Goal: Information Seeking & Learning: Check status

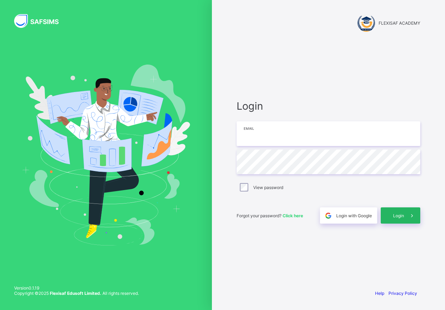
type input "**********"
click at [398, 214] on span "Login" at bounding box center [398, 215] width 11 height 5
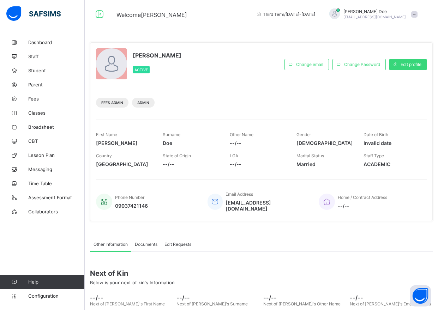
click at [418, 15] on span at bounding box center [414, 14] width 6 height 6
click at [313, 43] on div "Doe John Active Change email Change Password Edit profile Fees Admin Admin Firs…" at bounding box center [261, 131] width 343 height 179
click at [30, 84] on span "Parent" at bounding box center [56, 85] width 57 height 6
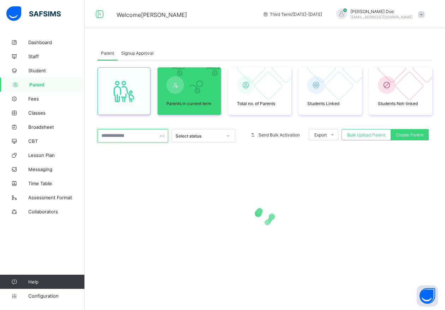
click at [129, 141] on input "text" at bounding box center [132, 135] width 71 height 13
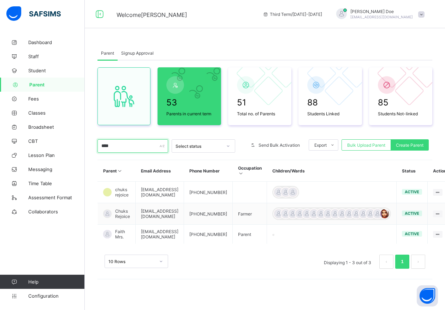
type input "****"
click at [265, 276] on div "10 Rows Displaying 1 - 3 out of 3 1" at bounding box center [264, 258] width 335 height 35
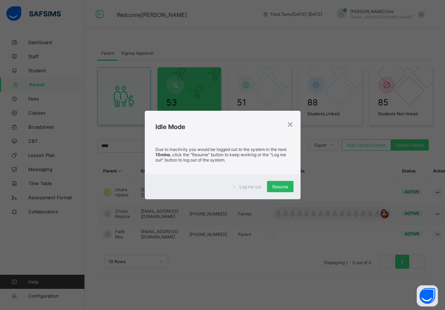
click at [284, 186] on span "Resume" at bounding box center [280, 186] width 16 height 5
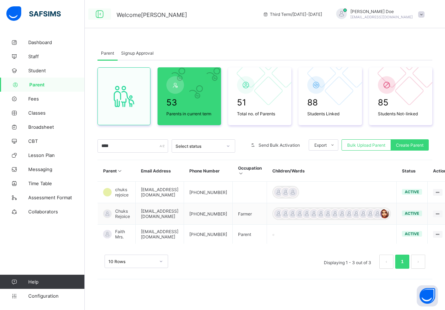
click at [99, 14] on icon at bounding box center [100, 14] width 12 height 10
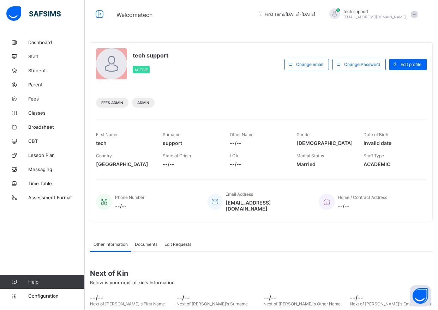
click at [305, 26] on div "First Term / [DATE]-[DATE]" at bounding box center [286, 14] width 65 height 28
click at [38, 85] on span "Parent" at bounding box center [56, 85] width 57 height 6
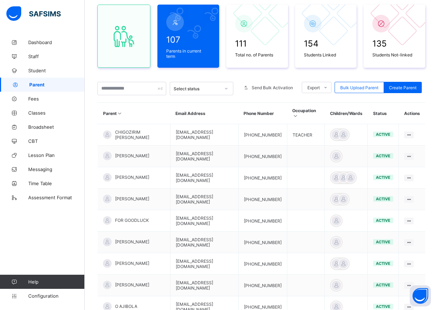
scroll to position [65, 0]
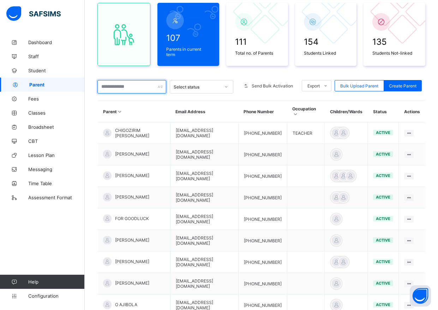
click at [118, 88] on input "text" at bounding box center [131, 86] width 69 height 13
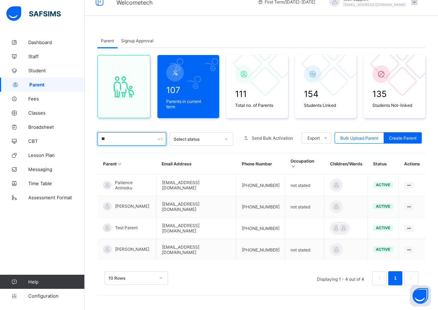
scroll to position [7, 0]
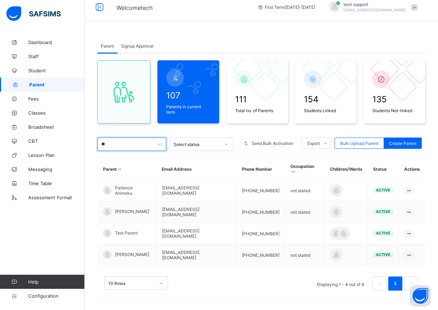
type input "**"
click at [418, 8] on span at bounding box center [414, 7] width 6 height 6
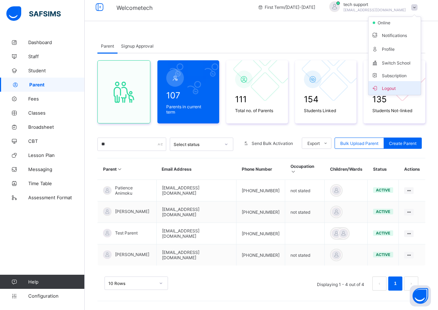
click at [397, 89] on span "Logout" at bounding box center [395, 88] width 47 height 8
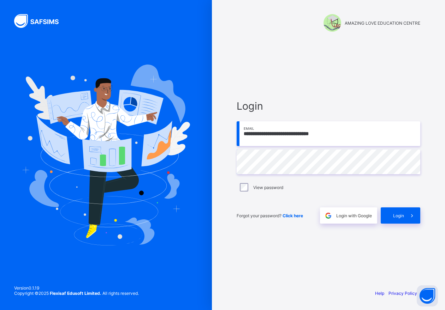
click at [344, 135] on input "**********" at bounding box center [329, 133] width 184 height 25
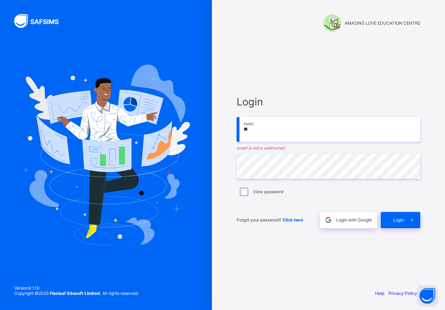
type input "*"
type input "**********"
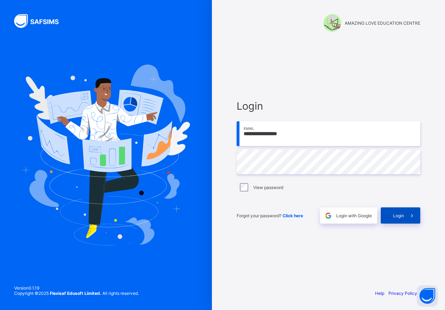
click at [392, 212] on div "Login" at bounding box center [401, 216] width 40 height 16
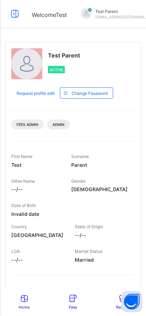
click at [18, 17] on icon at bounding box center [15, 14] width 12 height 10
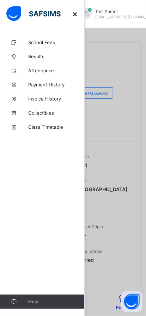
click at [103, 65] on div at bounding box center [73, 158] width 146 height 316
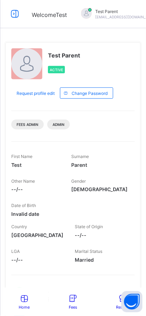
click at [72, 303] on icon at bounding box center [73, 299] width 11 height 9
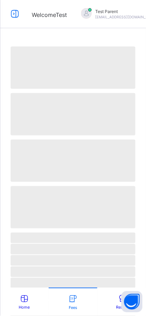
click at [16, 16] on icon at bounding box center [15, 14] width 12 height 10
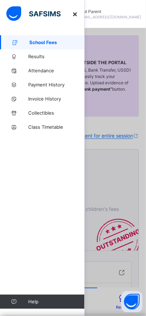
click at [77, 16] on icon at bounding box center [75, 14] width 8 height 7
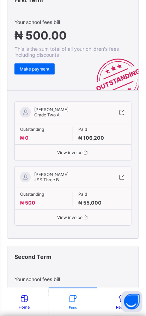
scroll to position [162, 0]
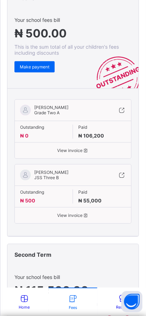
click at [27, 304] on span at bounding box center [24, 305] width 11 height 2
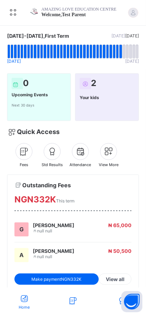
click at [77, 306] on span at bounding box center [73, 307] width 11 height 2
click at [118, 300] on icon at bounding box center [122, 301] width 11 height 9
click at [119, 300] on icon at bounding box center [122, 301] width 11 height 9
click at [72, 308] on span at bounding box center [73, 307] width 11 height 2
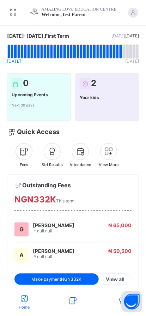
click at [72, 303] on icon at bounding box center [73, 301] width 11 height 9
click at [119, 300] on icon at bounding box center [122, 301] width 11 height 9
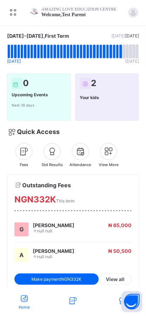
scroll to position [3, 0]
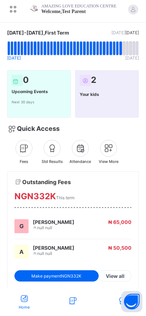
click at [22, 148] on icon at bounding box center [24, 148] width 12 height 10
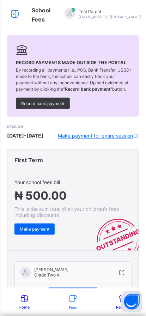
click at [25, 302] on icon at bounding box center [24, 299] width 11 height 9
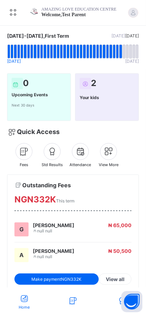
click at [52, 154] on icon at bounding box center [52, 152] width 12 height 10
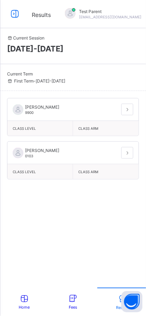
click at [22, 305] on span at bounding box center [24, 305] width 11 height 2
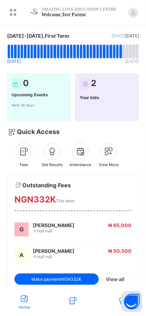
click at [79, 156] on icon at bounding box center [81, 152] width 12 height 10
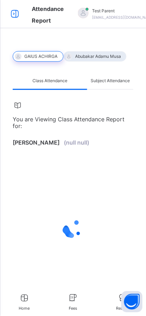
select select "****"
select select "*"
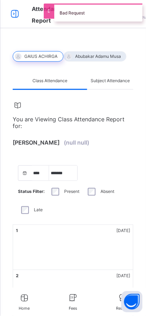
click at [87, 56] on div at bounding box center [96, 56] width 64 height 11
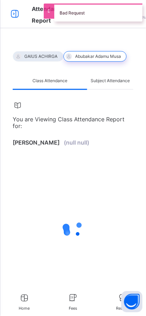
select select "****"
select select "*"
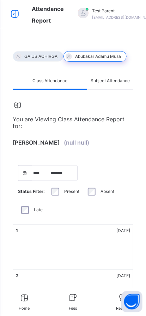
click at [46, 58] on div at bounding box center [38, 56] width 51 height 11
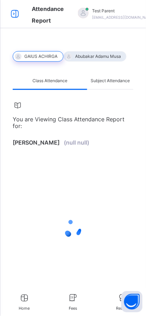
select select "****"
select select "*"
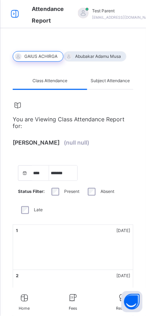
click at [23, 303] on icon at bounding box center [24, 298] width 11 height 9
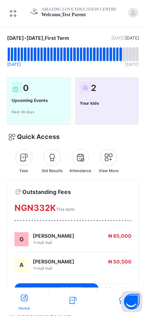
click at [108, 158] on icon at bounding box center [109, 158] width 12 height 13
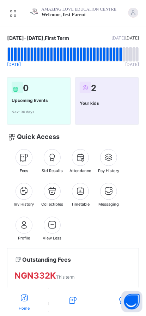
click at [109, 158] on icon at bounding box center [109, 158] width 12 height 13
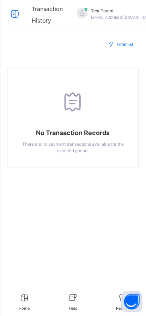
click at [23, 300] on icon at bounding box center [24, 298] width 11 height 9
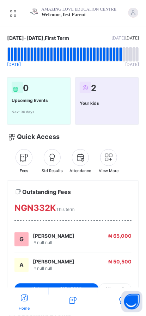
click at [107, 162] on icon at bounding box center [109, 158] width 12 height 13
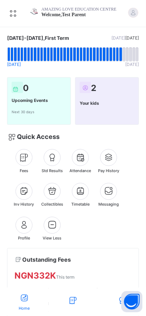
click at [106, 167] on div "Pay History" at bounding box center [109, 160] width 20 height 25
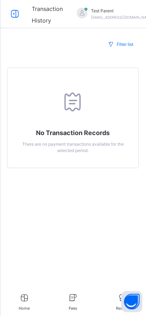
click at [123, 44] on span "Filter list" at bounding box center [125, 44] width 17 height 6
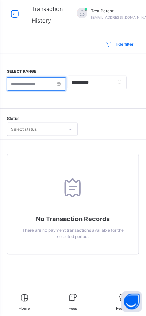
click at [63, 83] on input at bounding box center [36, 83] width 59 height 13
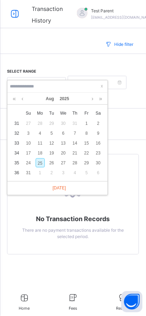
click at [18, 136] on td "32" at bounding box center [17, 134] width 12 height 10
click at [16, 132] on td "32" at bounding box center [17, 134] width 12 height 10
click at [13, 149] on td "34" at bounding box center [17, 153] width 12 height 10
click at [13, 153] on td "34" at bounding box center [17, 153] width 12 height 10
click at [25, 154] on div "17" at bounding box center [28, 153] width 9 height 9
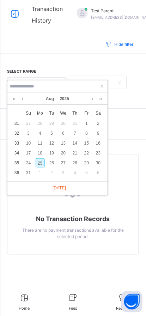
type input "**********"
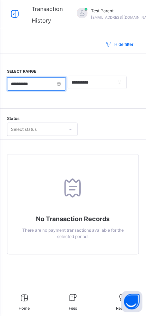
click at [55, 81] on input "**********" at bounding box center [36, 83] width 59 height 13
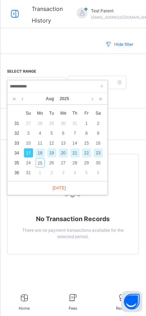
click at [28, 152] on div "17" at bounding box center [28, 153] width 9 height 9
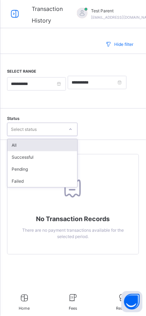
click at [46, 147] on div "All" at bounding box center [42, 145] width 70 height 12
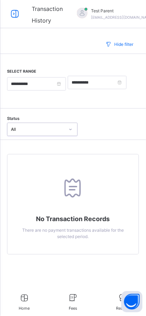
click at [120, 43] on span "Hide filter" at bounding box center [123, 44] width 19 height 6
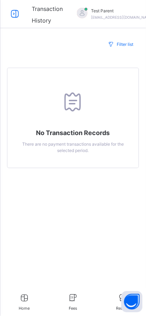
click at [22, 300] on icon at bounding box center [24, 298] width 11 height 9
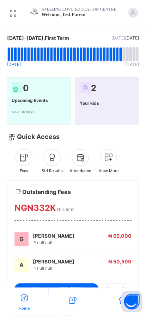
click at [113, 159] on icon at bounding box center [109, 158] width 12 height 13
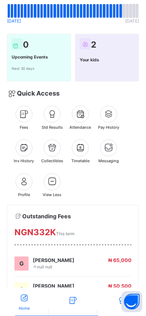
scroll to position [44, 0]
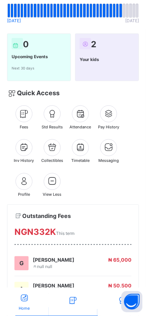
click at [53, 149] on icon at bounding box center [52, 148] width 12 height 13
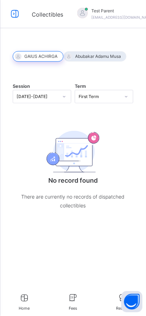
click at [88, 58] on div at bounding box center [96, 56] width 64 height 11
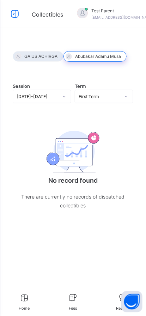
click at [25, 309] on span "Home" at bounding box center [24, 309] width 11 height 6
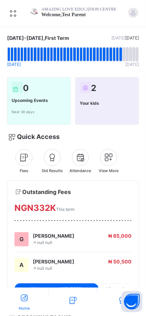
click at [111, 161] on icon at bounding box center [109, 158] width 12 height 13
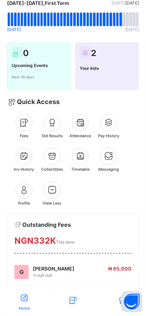
scroll to position [37, 0]
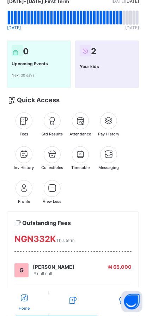
click at [82, 158] on icon at bounding box center [81, 155] width 12 height 13
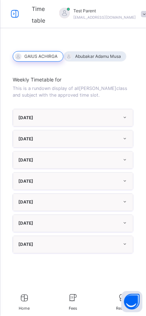
click at [88, 119] on div "[DATE]" at bounding box center [73, 117] width 120 height 17
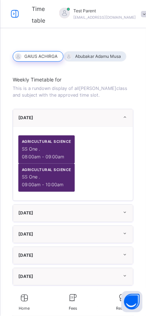
click at [76, 213] on div "[DATE]" at bounding box center [73, 213] width 120 height 17
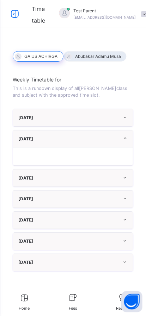
click at [106, 57] on div at bounding box center [96, 56] width 64 height 11
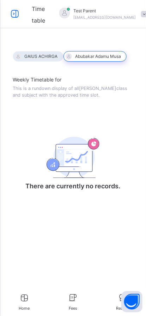
click at [23, 294] on icon at bounding box center [24, 298] width 11 height 9
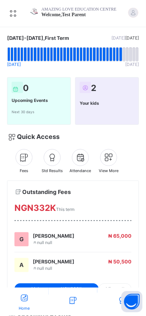
click at [110, 164] on div at bounding box center [108, 157] width 17 height 17
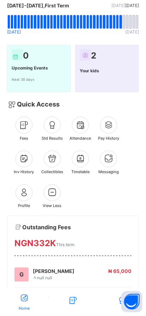
scroll to position [34, 0]
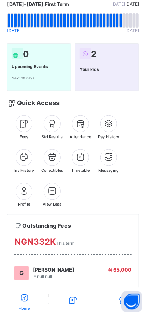
click at [110, 163] on icon at bounding box center [109, 158] width 12 height 13
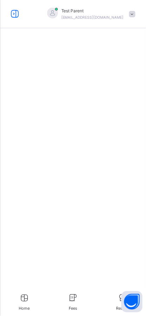
click at [24, 303] on div "Home" at bounding box center [24, 302] width 11 height 19
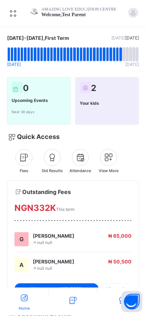
click at [103, 159] on icon at bounding box center [109, 158] width 12 height 13
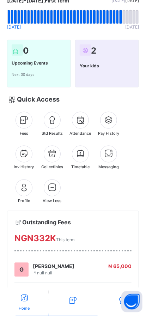
scroll to position [38, 0]
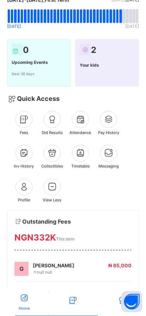
click at [23, 189] on icon at bounding box center [24, 187] width 12 height 13
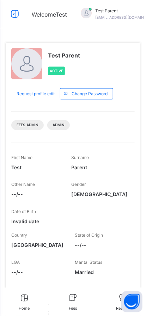
click at [26, 302] on icon at bounding box center [24, 298] width 11 height 9
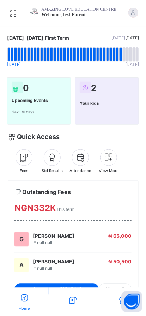
click at [111, 160] on icon at bounding box center [109, 158] width 12 height 13
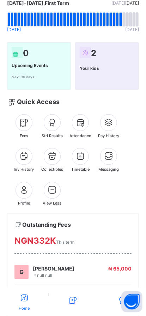
scroll to position [38, 0]
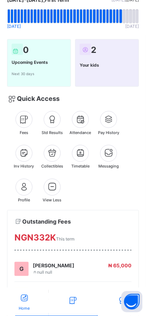
click at [52, 186] on icon at bounding box center [52, 187] width 12 height 13
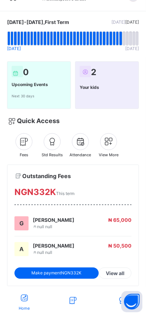
scroll to position [16, 0]
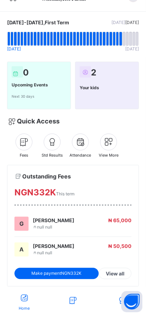
click at [113, 275] on span "View all" at bounding box center [115, 274] width 19 height 7
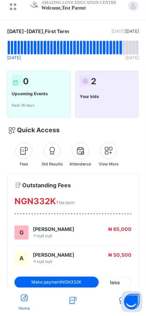
scroll to position [0, 0]
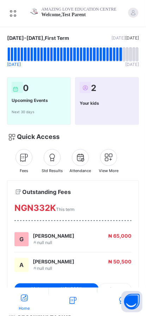
click at [136, 14] on div at bounding box center [133, 12] width 11 height 11
click at [10, 10] on icon at bounding box center [13, 13] width 12 height 10
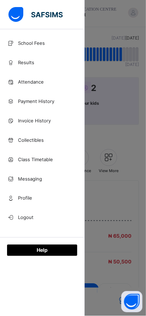
click at [103, 129] on div at bounding box center [73, 158] width 146 height 316
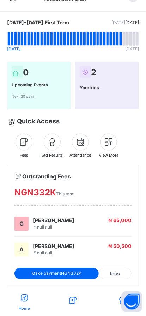
scroll to position [15, 0]
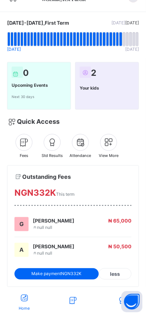
click at [72, 302] on icon at bounding box center [73, 301] width 11 height 9
click at [118, 299] on icon at bounding box center [122, 301] width 11 height 9
click at [26, 299] on icon at bounding box center [24, 298] width 11 height 9
click at [75, 302] on icon at bounding box center [73, 301] width 11 height 9
click at [25, 143] on icon at bounding box center [24, 142] width 12 height 13
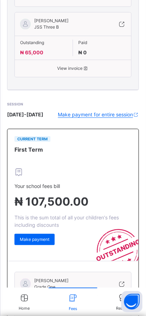
scroll to position [618, 0]
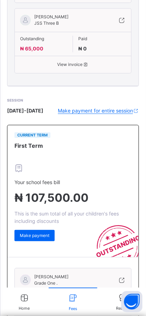
click at [22, 303] on icon at bounding box center [24, 298] width 11 height 9
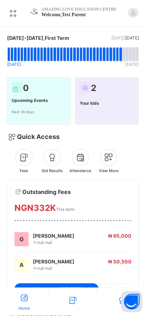
click at [136, 12] on div at bounding box center [133, 12] width 11 height 11
click at [130, 12] on div at bounding box center [133, 12] width 11 height 11
click at [12, 13] on icon at bounding box center [13, 13] width 12 height 10
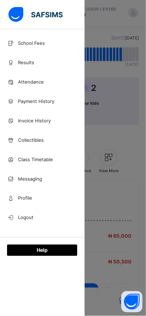
click at [22, 47] on span "Logout" at bounding box center [31, 43] width 27 height 7
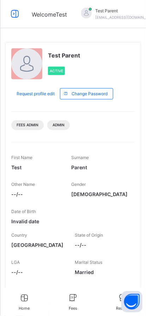
click at [129, 12] on div "Test Parent [EMAIL_ADDRESS][DOMAIN_NAME]" at bounding box center [123, 14] width 99 height 13
click at [66, 33] on div "**********" at bounding box center [73, 205] width 146 height 410
click at [11, 13] on icon at bounding box center [15, 14] width 12 height 13
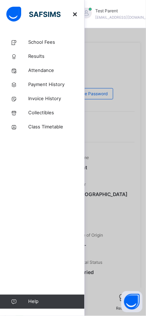
click at [113, 60] on div at bounding box center [73, 158] width 146 height 316
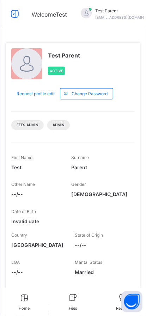
click at [23, 303] on icon at bounding box center [24, 298] width 11 height 9
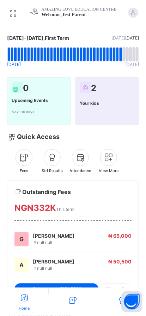
click at [14, 12] on icon at bounding box center [13, 13] width 12 height 10
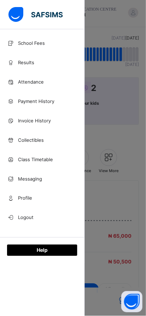
click at [24, 47] on span "Logout" at bounding box center [31, 43] width 27 height 7
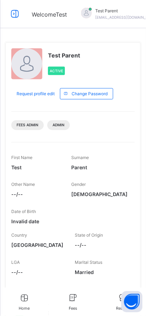
click at [13, 15] on icon at bounding box center [15, 14] width 12 height 13
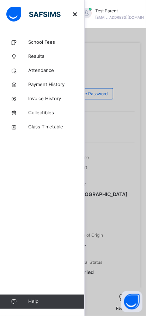
click at [119, 138] on div at bounding box center [73, 158] width 146 height 316
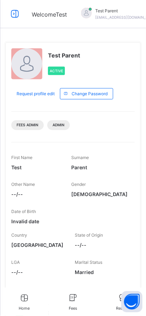
click at [139, 68] on div "Test Parent Active Request profile edit Change email Change Password Fees Admin…" at bounding box center [73, 211] width 136 height 339
click at [103, 123] on div "Fees Admin Admin" at bounding box center [73, 123] width 124 height 22
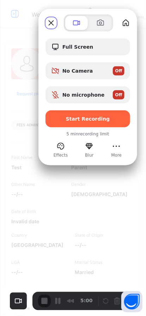
click at [93, 93] on span "No microphone" at bounding box center [84, 95] width 42 height 6
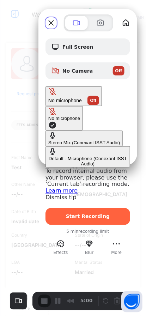
click at [46, 131] on Audio\) "Stereo Mix (Conexant ISST Audio)" at bounding box center [84, 139] width 77 height 16
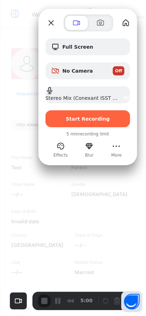
click at [89, 97] on span "Stereo Mix (Conexant ISST Audio)" at bounding box center [82, 98] width 72 height 6
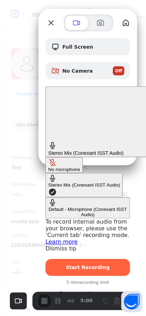
click at [48, 207] on div "Default - Microphone (Conexant ISST Audio)" at bounding box center [87, 212] width 79 height 11
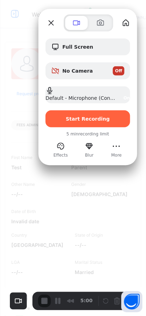
click at [93, 119] on span "Start Recording" at bounding box center [88, 119] width 44 height 6
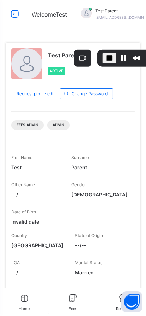
click at [75, 298] on icon at bounding box center [73, 298] width 11 height 9
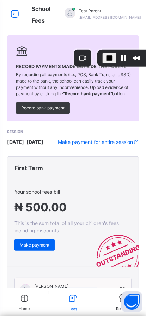
click at [117, 302] on icon at bounding box center [122, 298] width 11 height 9
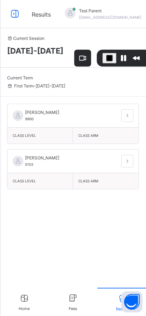
click at [25, 301] on icon at bounding box center [24, 298] width 11 height 9
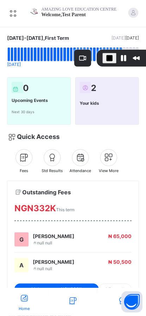
click at [71, 303] on icon at bounding box center [73, 301] width 11 height 9
click at [117, 303] on icon at bounding box center [122, 301] width 11 height 9
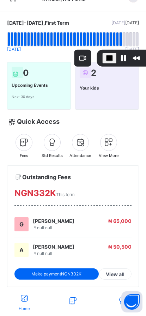
click at [110, 142] on icon at bounding box center [109, 142] width 12 height 13
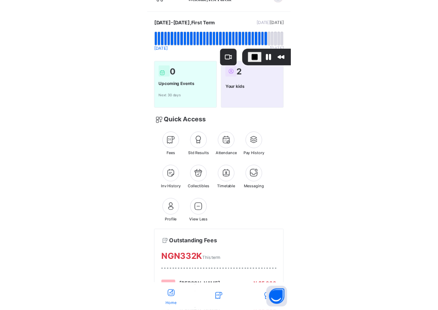
scroll to position [0, 0]
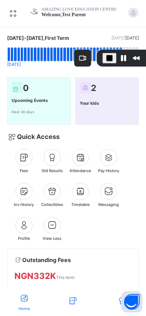
click at [133, 13] on div at bounding box center [133, 12] width 11 height 11
click at [12, 15] on icon at bounding box center [13, 13] width 12 height 10
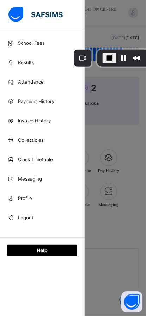
click at [25, 47] on span "Logout" at bounding box center [31, 43] width 27 height 7
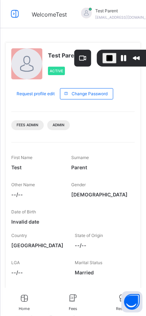
click at [123, 94] on span "Logout" at bounding box center [146, 90] width 47 height 10
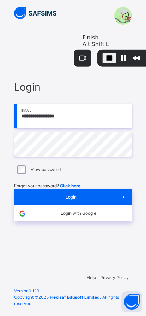
click at [92, 40] on span "Finish" at bounding box center [91, 37] width 16 height 7
click at [91, 39] on span "Finish" at bounding box center [91, 37] width 16 height 7
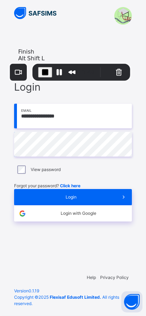
click at [28, 55] on span "Finish" at bounding box center [26, 51] width 16 height 7
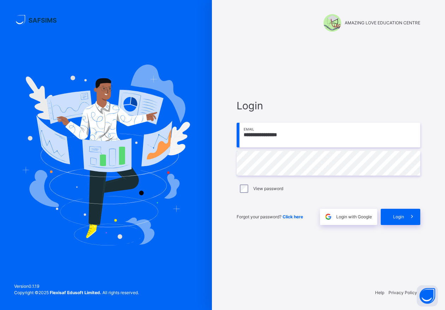
drag, startPoint x: 299, startPoint y: 137, endPoint x: 242, endPoint y: 137, distance: 57.2
click at [242, 137] on input "**********" at bounding box center [329, 135] width 184 height 25
click at [300, 135] on input "**********" at bounding box center [329, 135] width 184 height 25
type input "*"
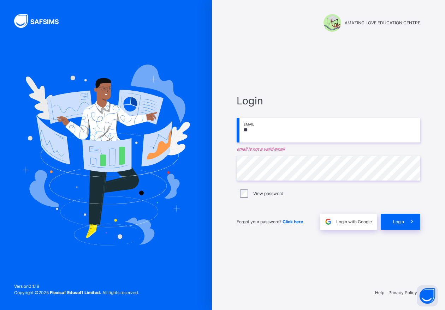
type input "**********"
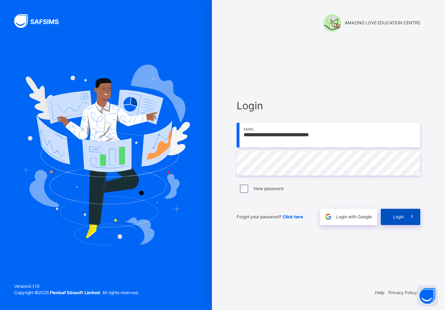
click at [403, 218] on span "Login" at bounding box center [398, 217] width 11 height 6
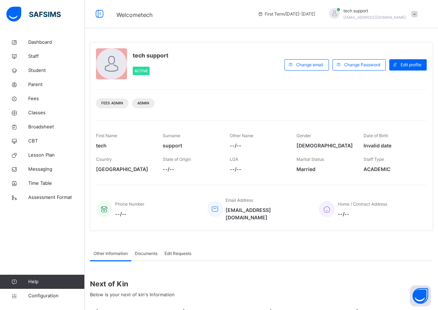
click at [338, 82] on div "tech support Active Change email Change Password Edit profile Fees Admin Admin …" at bounding box center [261, 136] width 343 height 189
click at [36, 55] on span "Staff" at bounding box center [56, 56] width 57 height 7
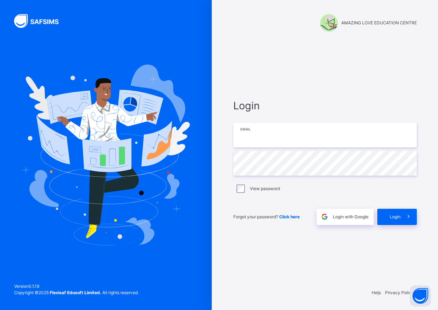
type input "**********"
